Goal: Task Accomplishment & Management: Manage account settings

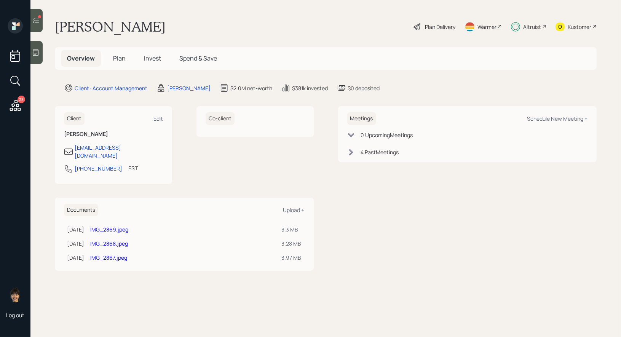
click at [148, 58] on span "Invest" at bounding box center [152, 58] width 17 height 8
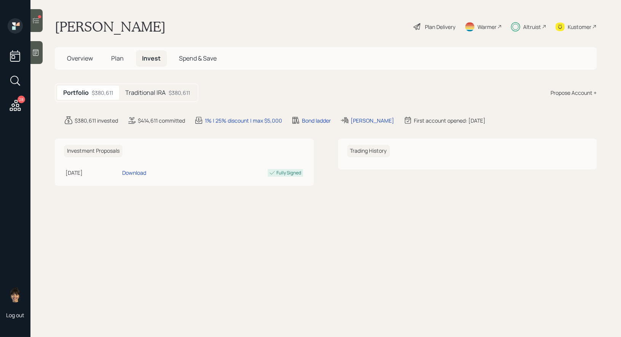
click at [35, 17] on icon at bounding box center [36, 21] width 8 height 8
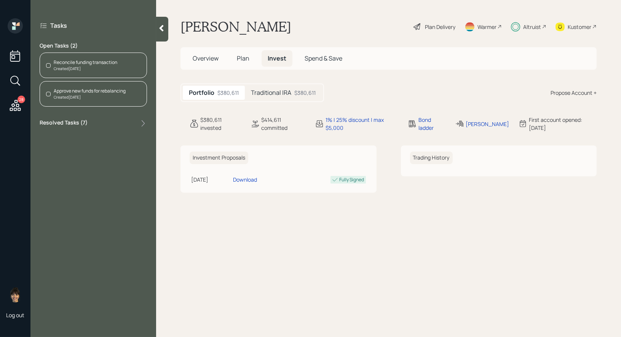
click at [101, 61] on div "Reconcile funding transaction" at bounding box center [86, 62] width 64 height 7
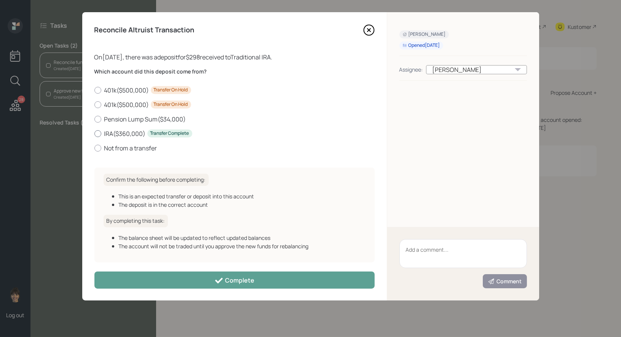
click at [98, 134] on div at bounding box center [97, 133] width 7 height 7
click at [94, 134] on input "IRA ( $360,000 ) Transfer Complete" at bounding box center [94, 133] width 0 height 0
radio input "true"
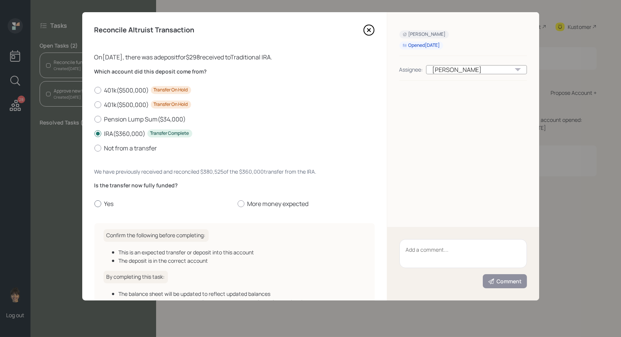
click at [96, 204] on div at bounding box center [97, 203] width 7 height 7
click at [94, 204] on input "Yes" at bounding box center [94, 204] width 0 height 0
radio input "true"
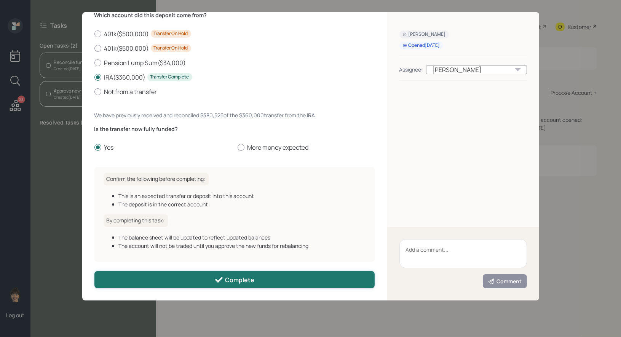
click at [143, 276] on button "Complete" at bounding box center [234, 279] width 280 height 17
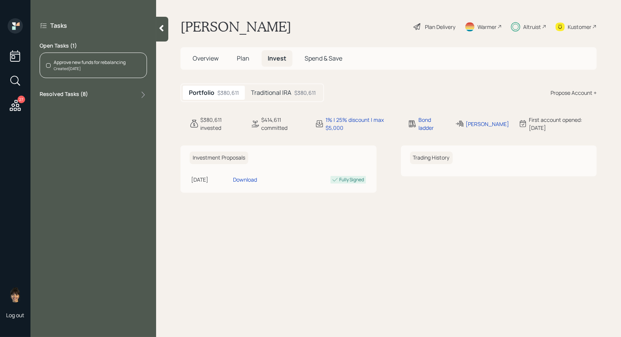
click at [79, 63] on div "Approve new funds for rebalancing" at bounding box center [90, 62] width 72 height 7
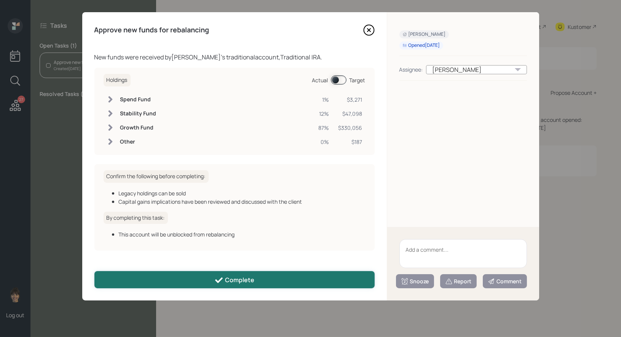
click at [198, 278] on button "Complete" at bounding box center [234, 279] width 280 height 17
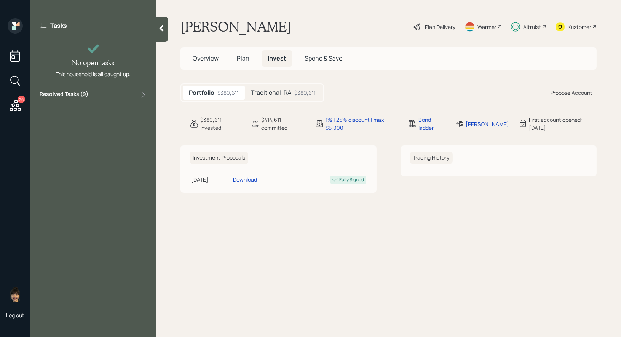
click at [16, 103] on icon at bounding box center [15, 105] width 11 height 11
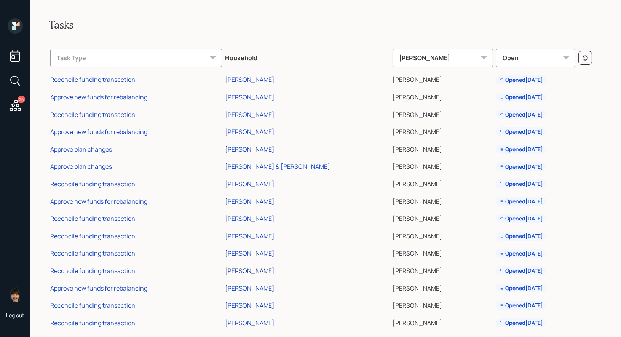
scroll to position [202, 0]
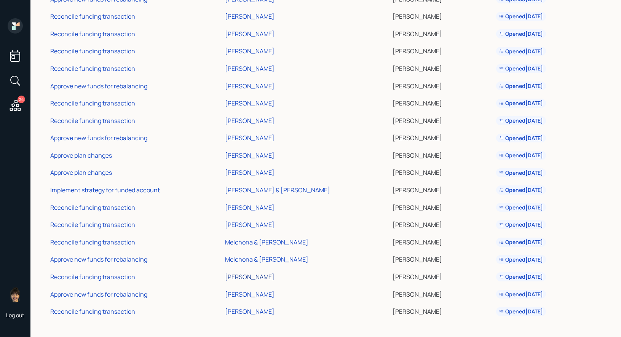
click at [257, 277] on div "[PERSON_NAME]" at bounding box center [249, 276] width 49 height 8
